Goal: Contribute content: Contribute content

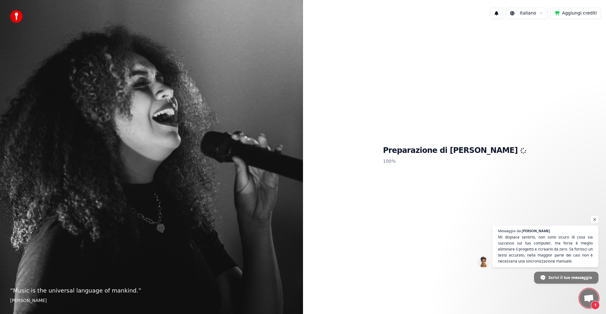
scroll to position [1, 0]
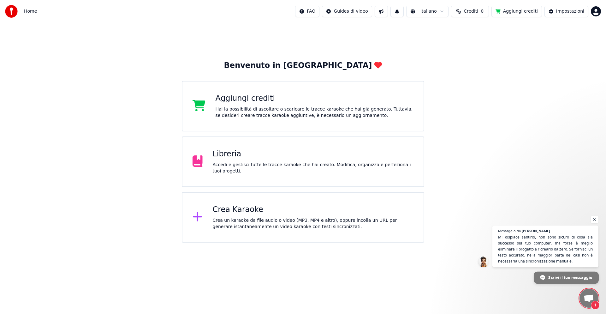
click at [560, 275] on span "Scrivi il tuo messaggio" at bounding box center [570, 277] width 44 height 11
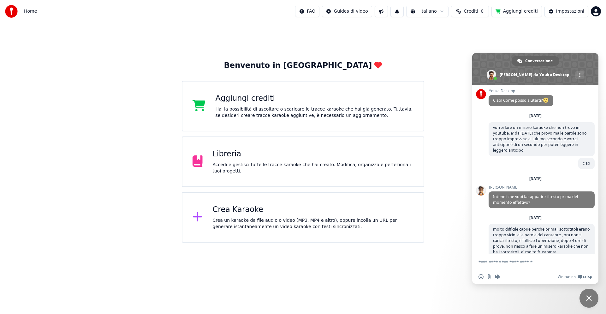
scroll to position [68, 0]
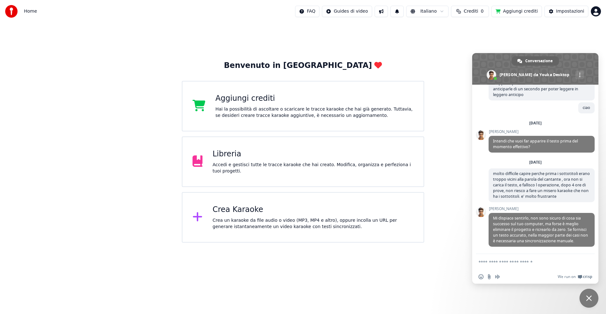
click at [515, 263] on textarea "Scrivi il tuo messaggio..." at bounding box center [529, 262] width 100 height 6
type textarea "**********"
click at [589, 262] on span "Inviare" at bounding box center [587, 262] width 5 height 5
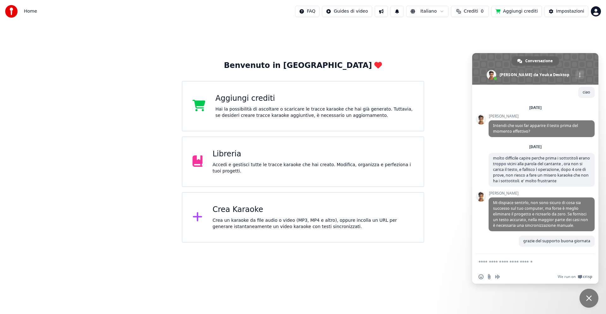
scroll to position [83, 0]
click at [432, 242] on html "Home FAQ Guides di video Italiano Crediti 0 Aggiungi crediti Impostazioni Benve…" at bounding box center [303, 121] width 606 height 242
click at [203, 216] on div at bounding box center [200, 217] width 15 height 13
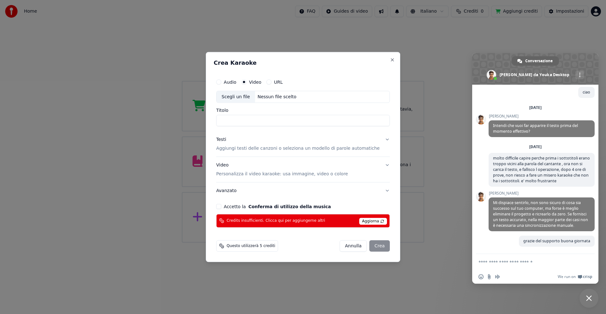
click at [221, 206] on button "Accetto la Conferma di utilizzo della musica" at bounding box center [218, 206] width 5 height 5
click at [271, 96] on div "Nessun file scelto" at bounding box center [277, 97] width 44 height 6
type input "**********"
click at [379, 138] on button "Testi Aggiungi testi delle canzoni o seleziona un modello di parole automatiche" at bounding box center [303, 143] width 174 height 25
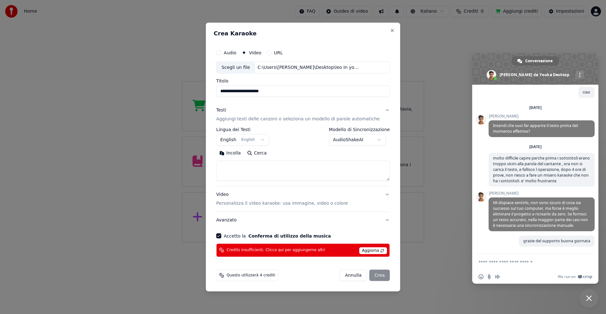
click at [371, 249] on span "Aggiorna" at bounding box center [373, 250] width 28 height 7
click at [272, 53] on button "URL" at bounding box center [268, 52] width 5 height 5
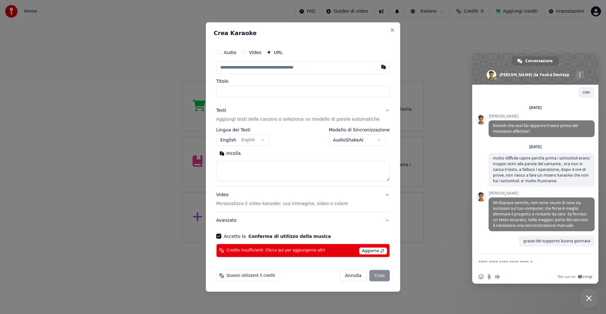
click at [247, 53] on button "Video" at bounding box center [244, 52] width 5 height 5
click at [246, 68] on div "Scegli un file" at bounding box center [236, 67] width 39 height 11
type input "**********"
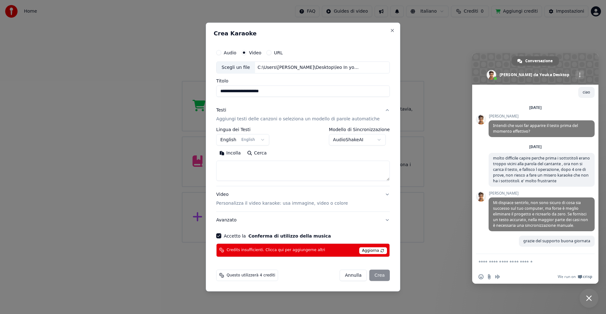
click at [371, 275] on div "[PERSON_NAME]" at bounding box center [365, 274] width 50 height 11
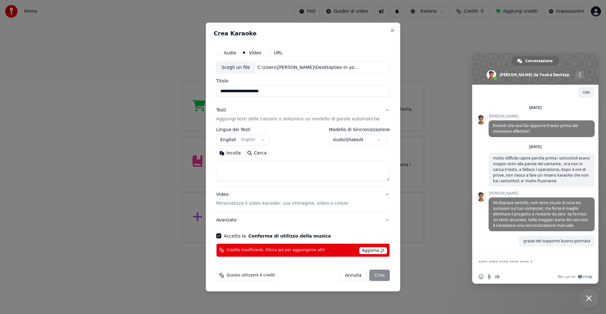
click at [369, 251] on span "Aggiorna" at bounding box center [373, 250] width 28 height 7
click at [221, 236] on button "Accetto la Conferma di utilizzo della musica" at bounding box center [218, 235] width 5 height 5
click at [369, 275] on div "[PERSON_NAME]" at bounding box center [365, 274] width 50 height 11
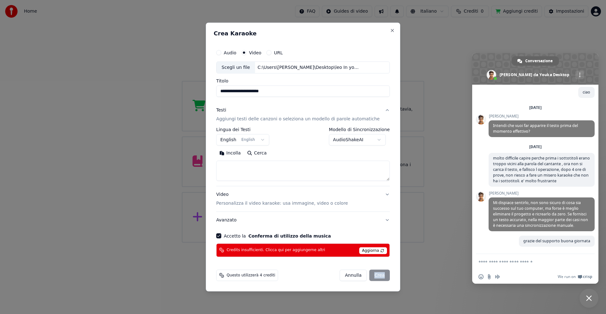
click at [369, 275] on div "[PERSON_NAME]" at bounding box center [365, 274] width 50 height 11
click at [374, 272] on div "[PERSON_NAME]" at bounding box center [365, 274] width 50 height 11
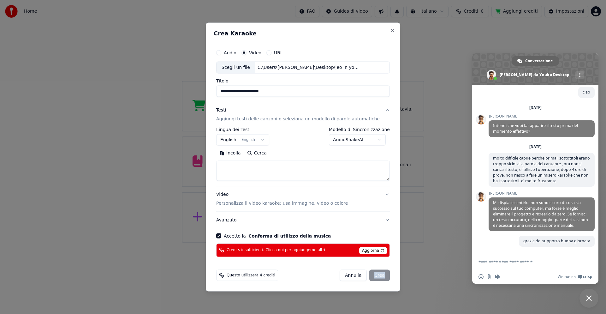
click at [374, 272] on div "[PERSON_NAME]" at bounding box center [365, 274] width 50 height 11
click at [390, 31] on button "Close" at bounding box center [392, 30] width 5 height 5
select select
